Goal: Contribute content

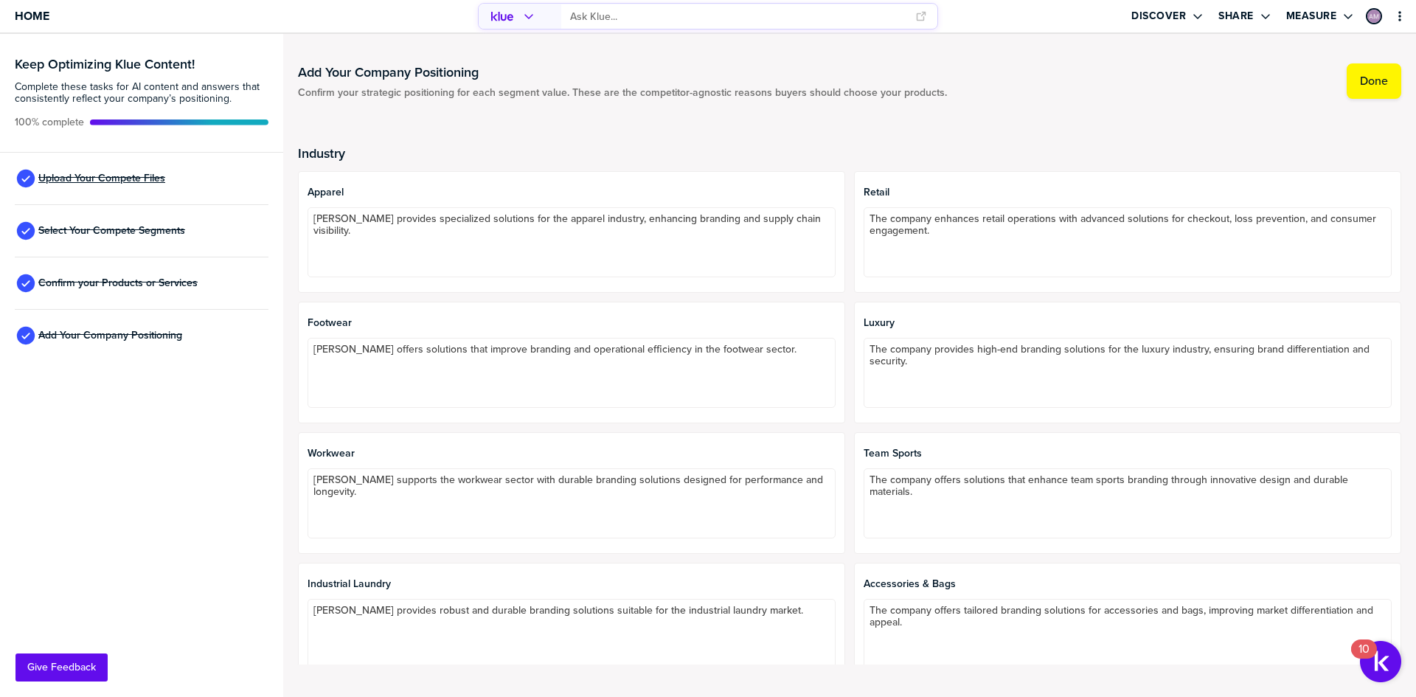
click at [152, 180] on span "Upload Your Compete Files" at bounding box center [101, 179] width 127 height 12
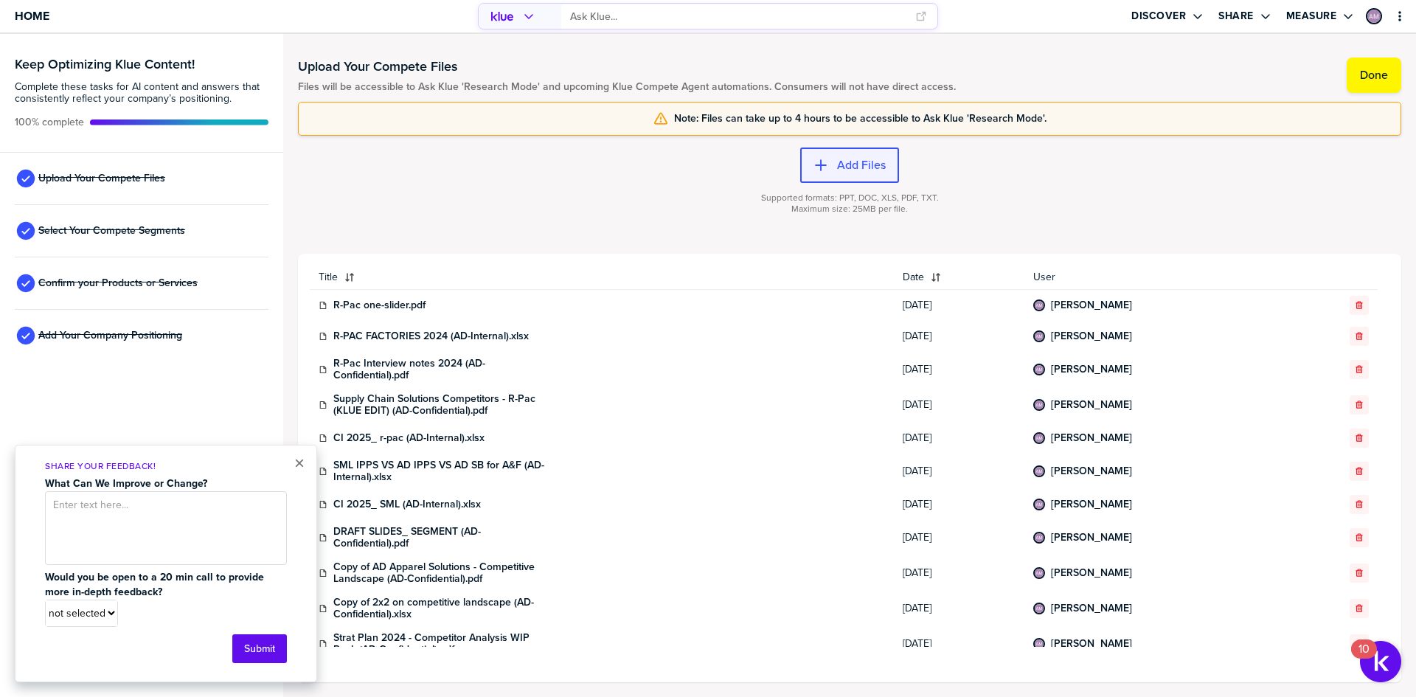
click at [874, 164] on label "Add Files" at bounding box center [861, 165] width 49 height 15
click at [300, 463] on button "×" at bounding box center [299, 463] width 10 height 18
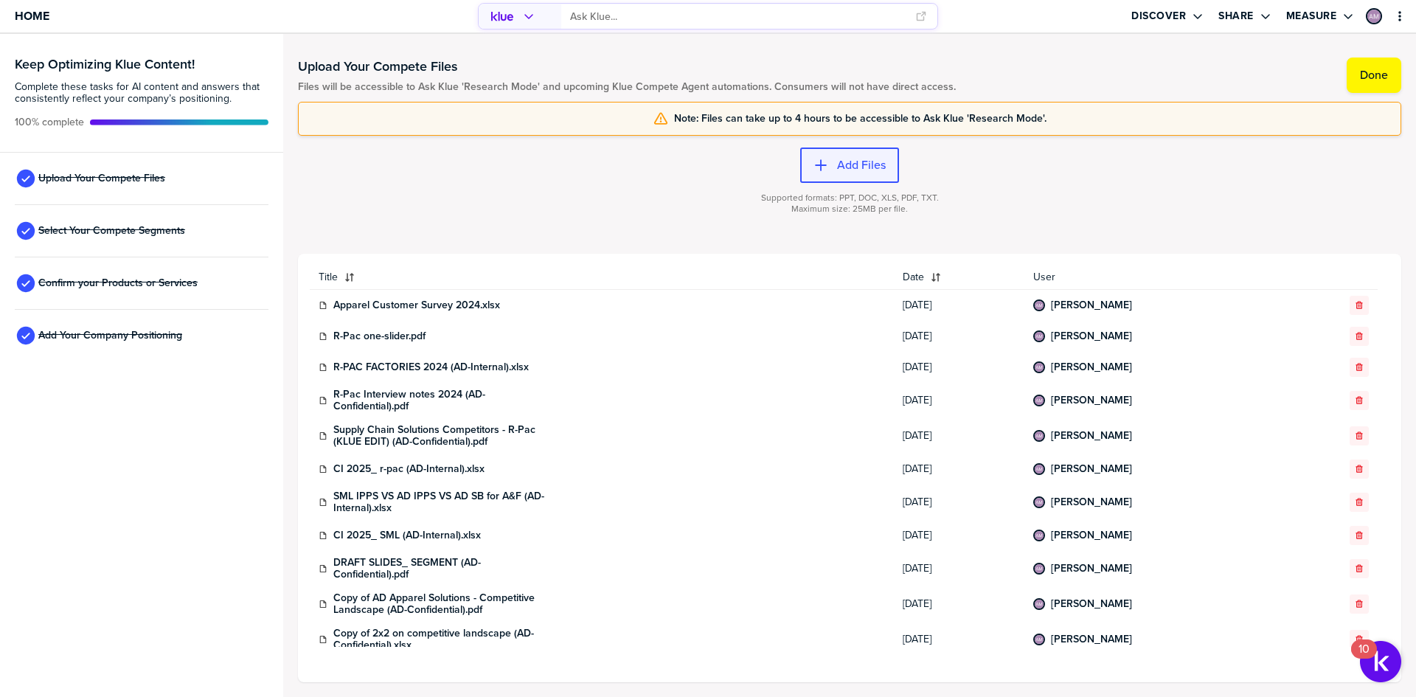
click at [813, 161] on icon "button" at bounding box center [820, 165] width 15 height 15
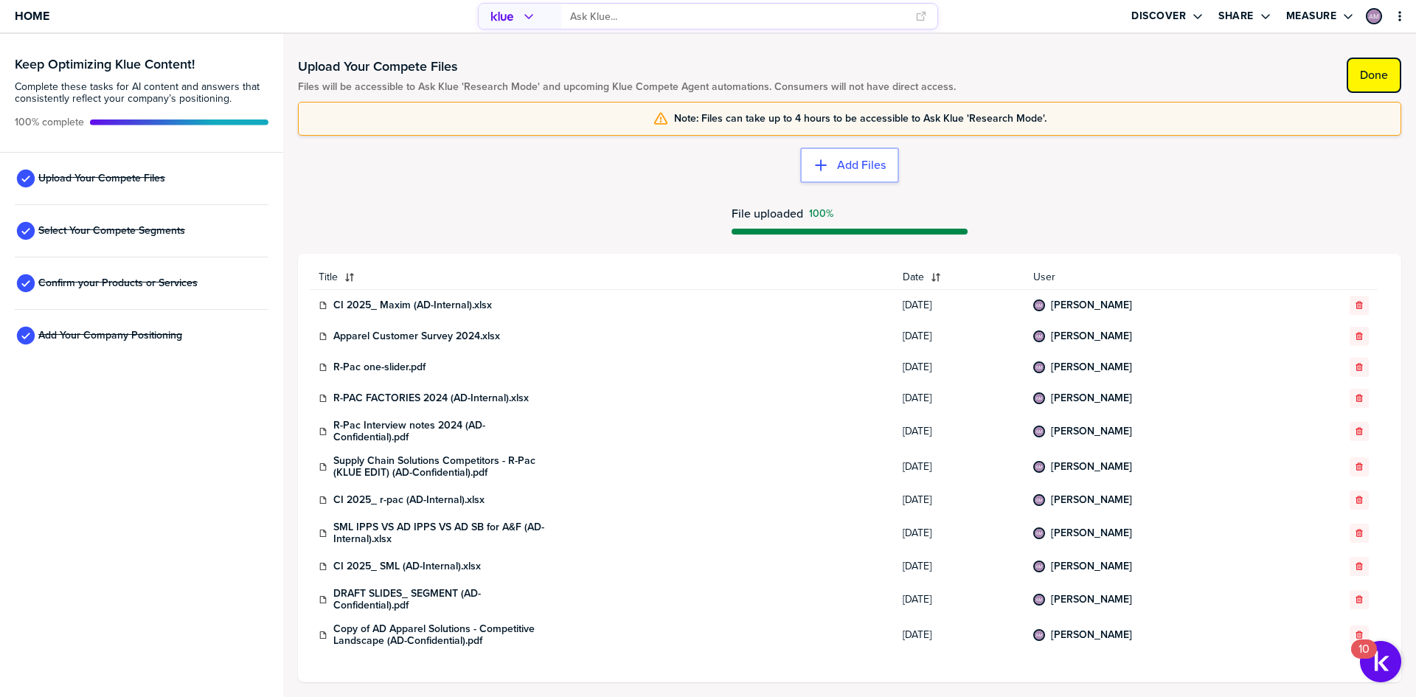
click at [1369, 70] on label "Done" at bounding box center [1374, 75] width 28 height 15
